Goal: Task Accomplishment & Management: Manage account settings

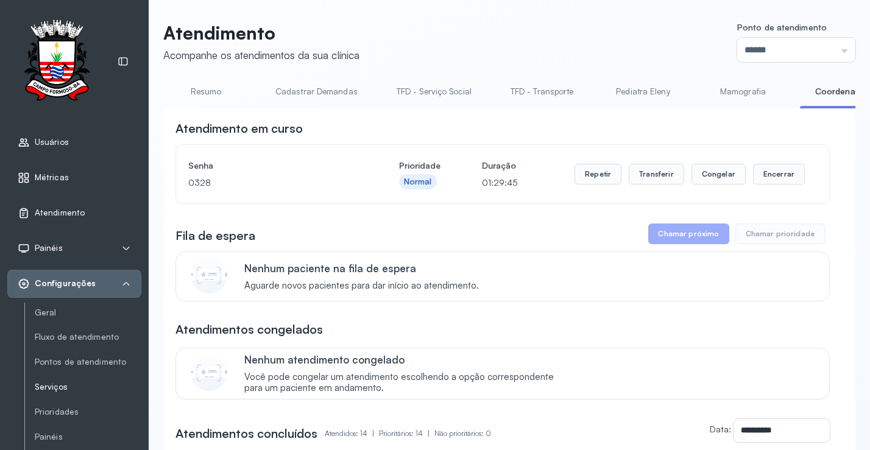
click at [63, 388] on link "Serviços" at bounding box center [88, 387] width 107 height 10
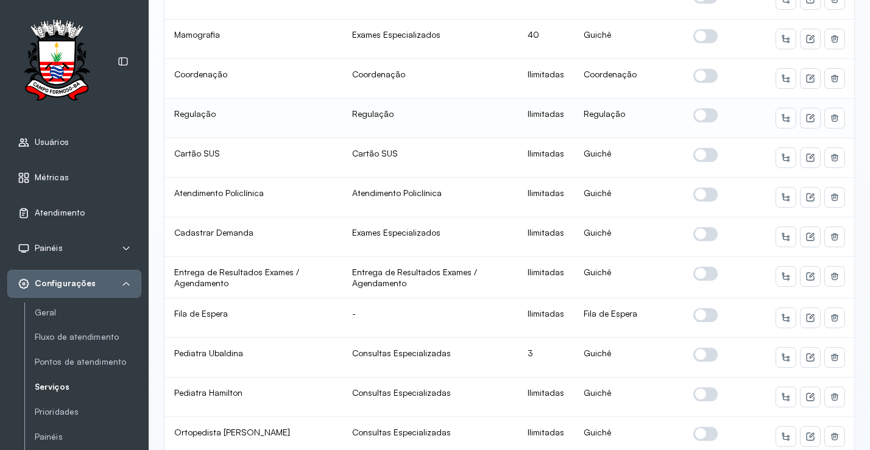
scroll to position [427, 0]
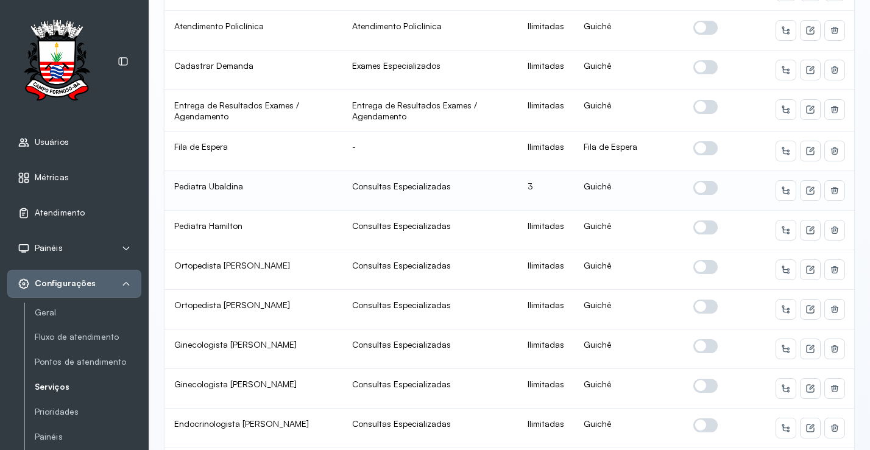
click at [702, 187] on span at bounding box center [706, 188] width 24 height 14
click at [806, 192] on icon at bounding box center [811, 191] width 10 height 10
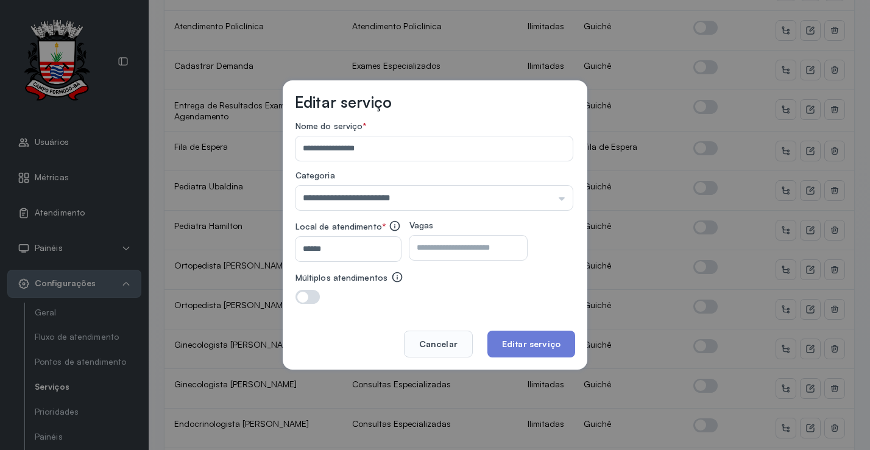
click at [499, 258] on input "*" at bounding box center [458, 248] width 96 height 24
type input "*"
click at [538, 340] on button "Editar serviço" at bounding box center [532, 344] width 88 height 27
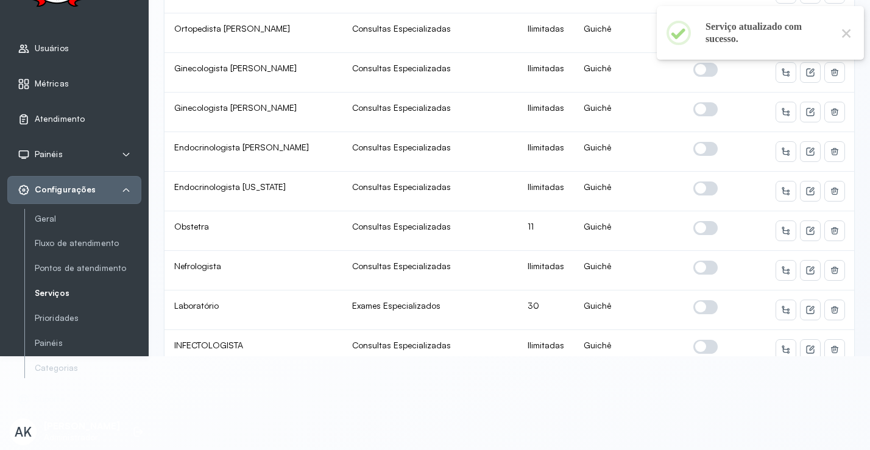
scroll to position [671, 0]
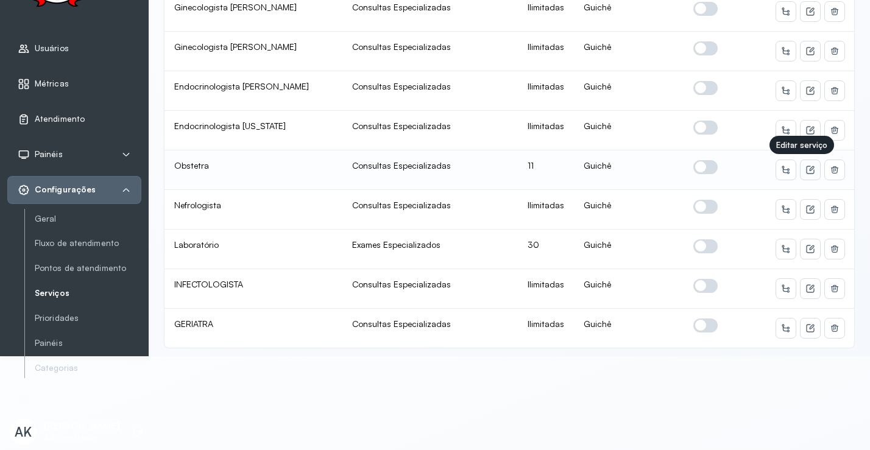
click at [803, 160] on button at bounding box center [811, 170] width 20 height 20
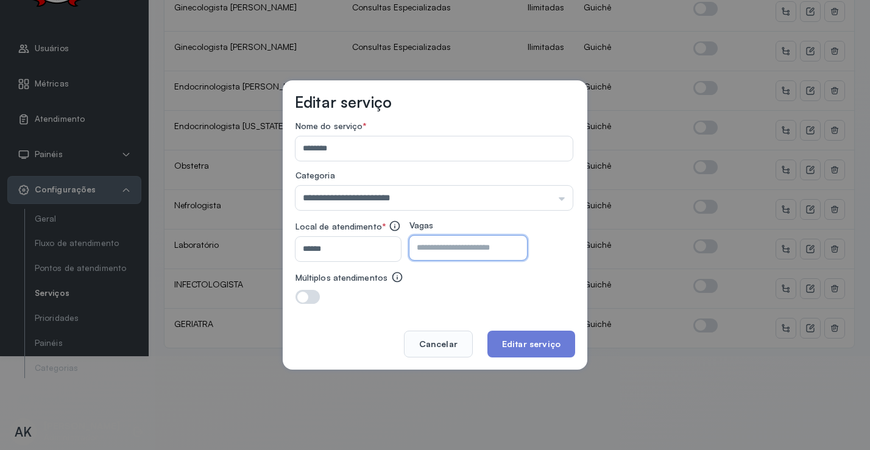
click at [488, 238] on input "**" at bounding box center [458, 248] width 96 height 24
type input "*"
click at [511, 341] on button "Editar serviço" at bounding box center [532, 344] width 88 height 27
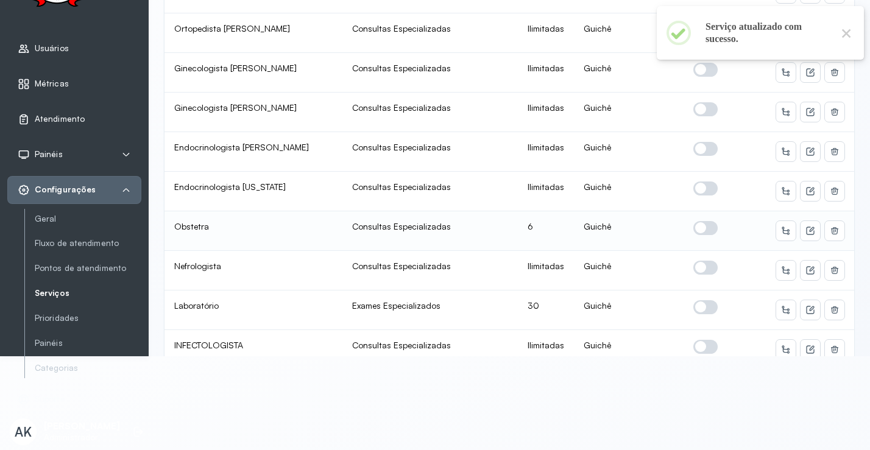
scroll to position [707, 0]
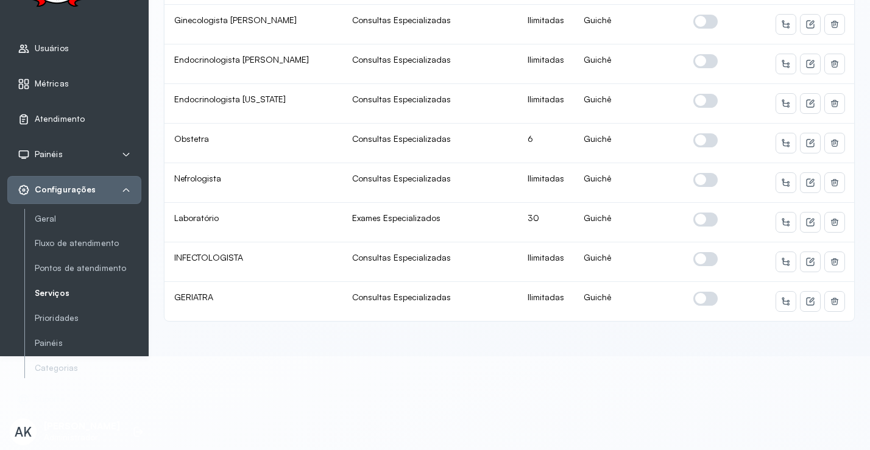
click at [130, 176] on div "Configurações" at bounding box center [74, 190] width 134 height 28
click at [127, 185] on icon at bounding box center [126, 190] width 10 height 10
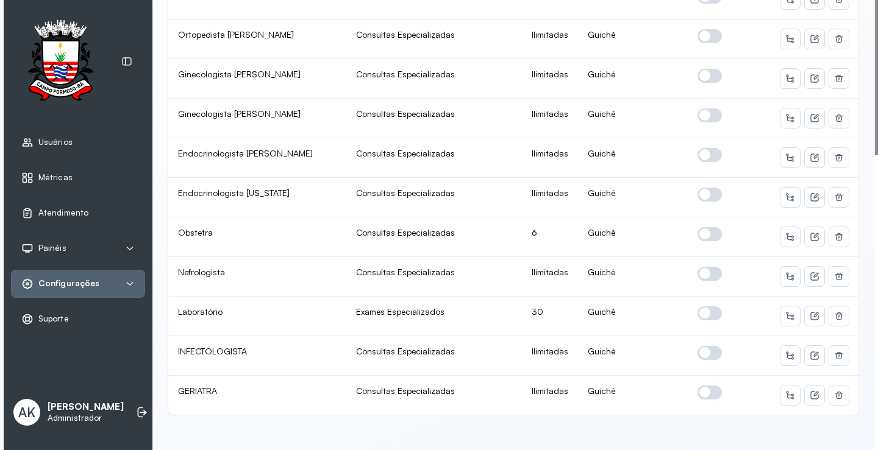
scroll to position [0, 0]
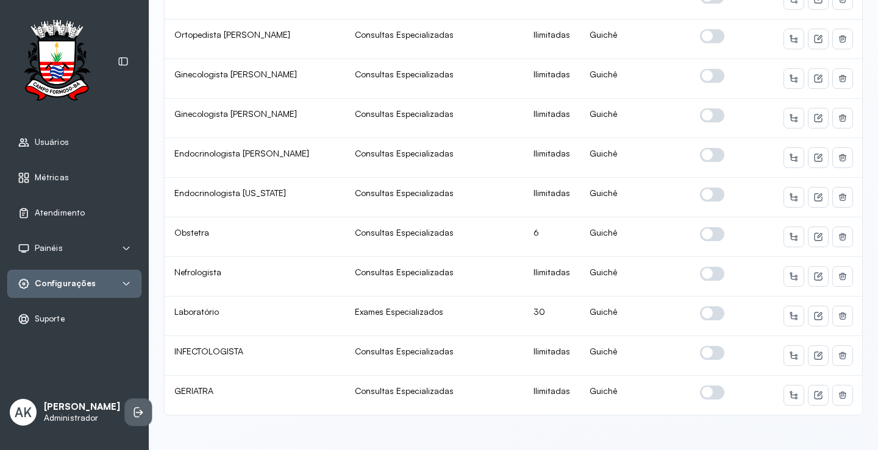
click at [125, 402] on li at bounding box center [138, 412] width 27 height 27
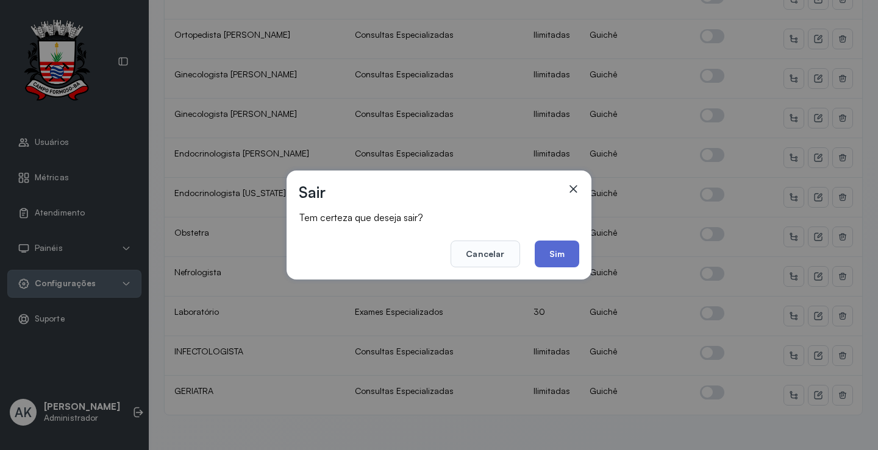
click at [554, 254] on button "Sim" at bounding box center [557, 254] width 44 height 27
